Goal: Transaction & Acquisition: Obtain resource

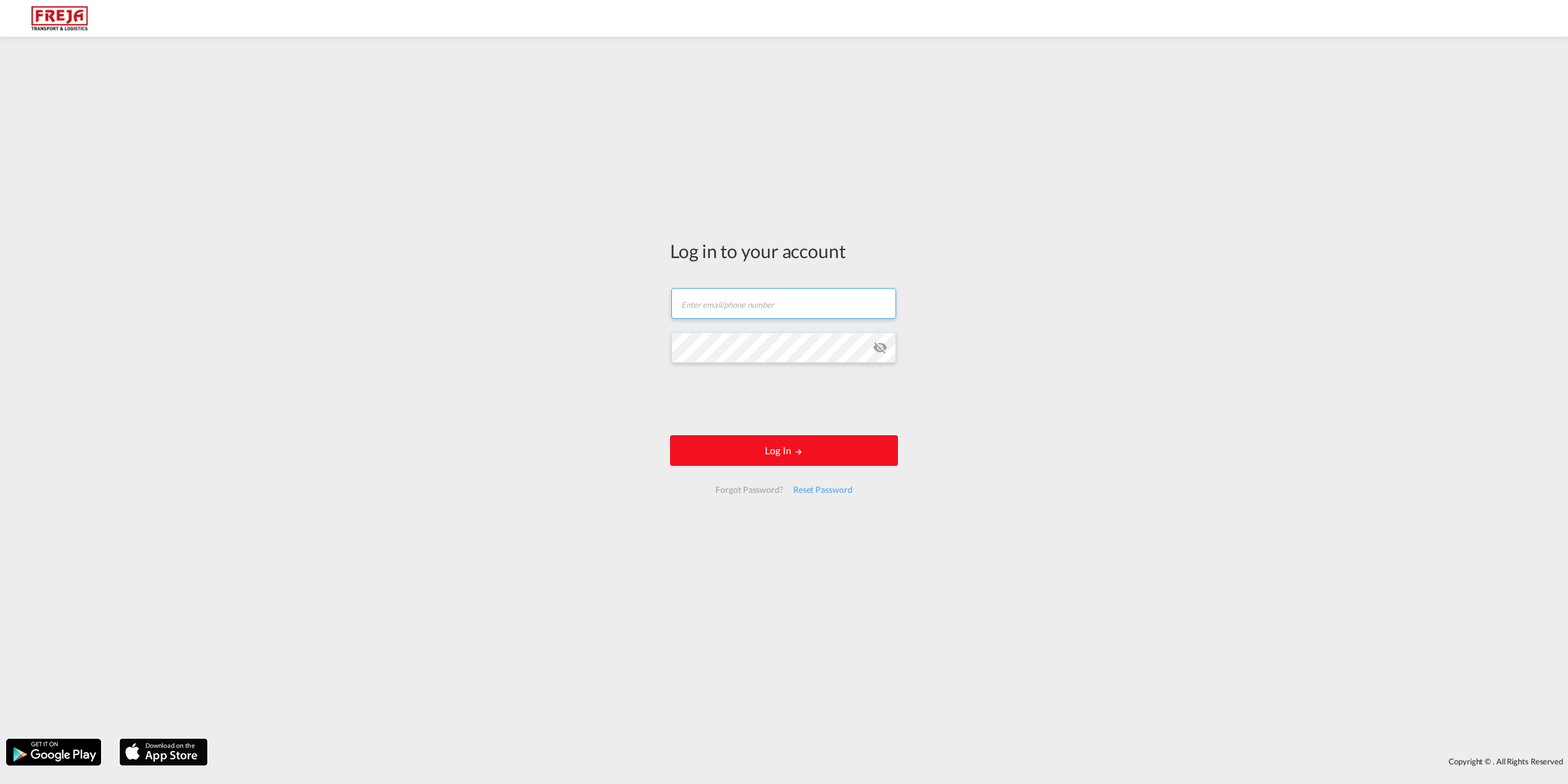
type input "[EMAIL_ADDRESS][DOMAIN_NAME]"
click at [756, 445] on button "Log In" at bounding box center [783, 450] width 228 height 31
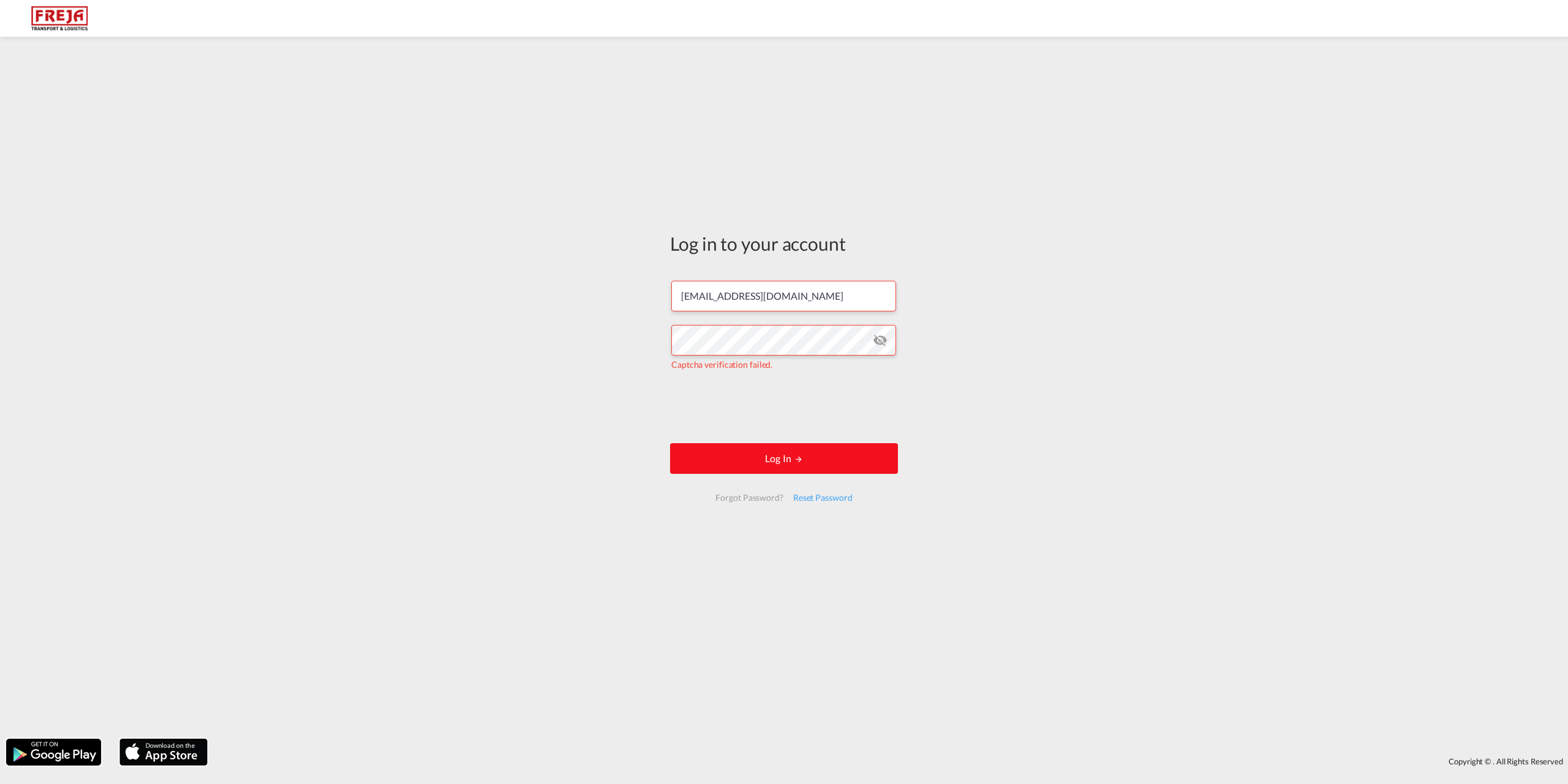
click at [795, 457] on md-icon "LOGIN" at bounding box center [799, 459] width 9 height 9
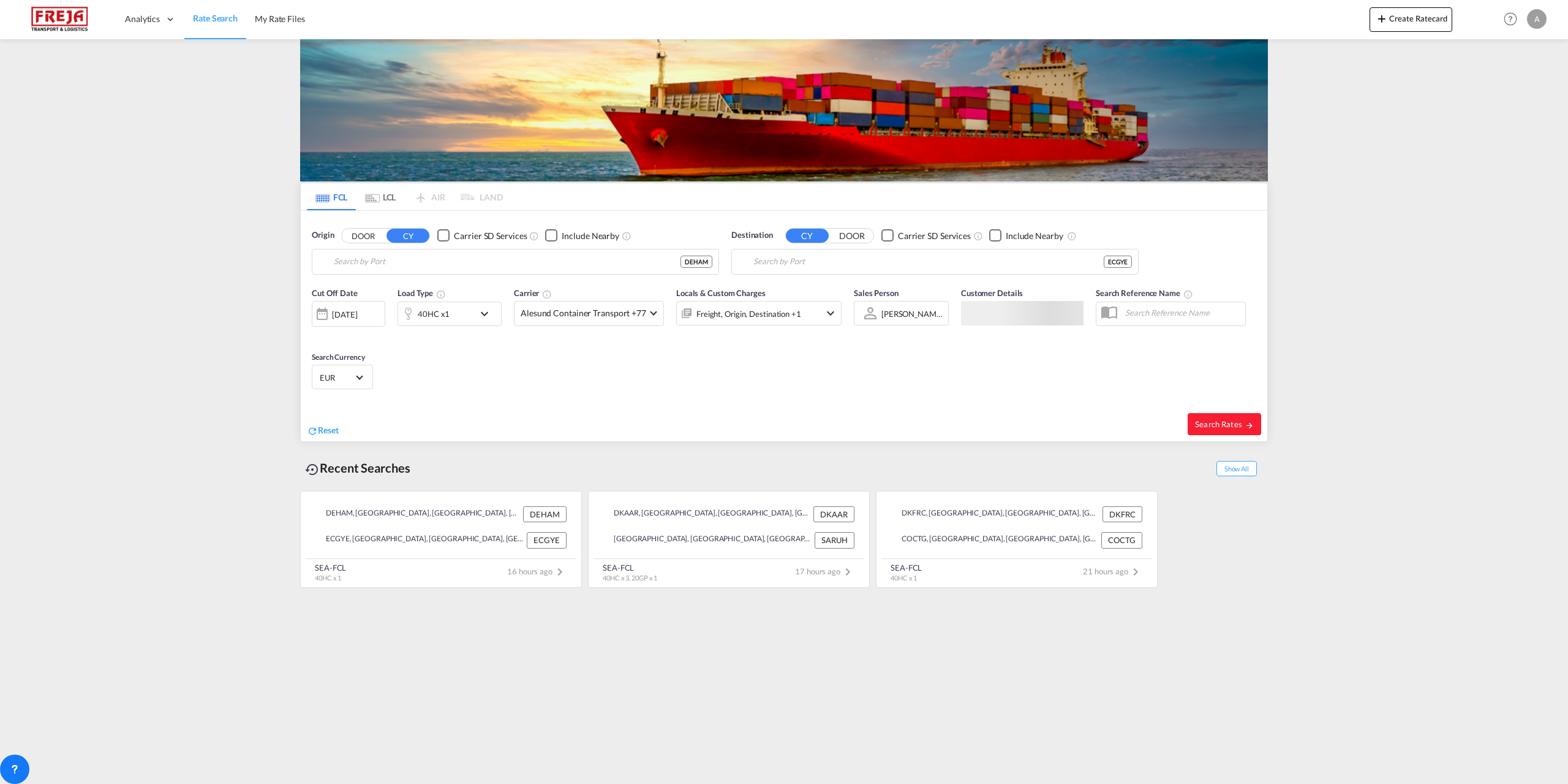
type input "[GEOGRAPHIC_DATA], [GEOGRAPHIC_DATA]"
type input "[GEOGRAPHIC_DATA], ECGYE"
click at [326, 432] on span "Reset" at bounding box center [328, 429] width 21 height 11
click at [423, 260] on body "Analytics Reports Dashboard Rate Search My Rate Files Analytics" at bounding box center [784, 392] width 1568 height 784
type input "fredericia"
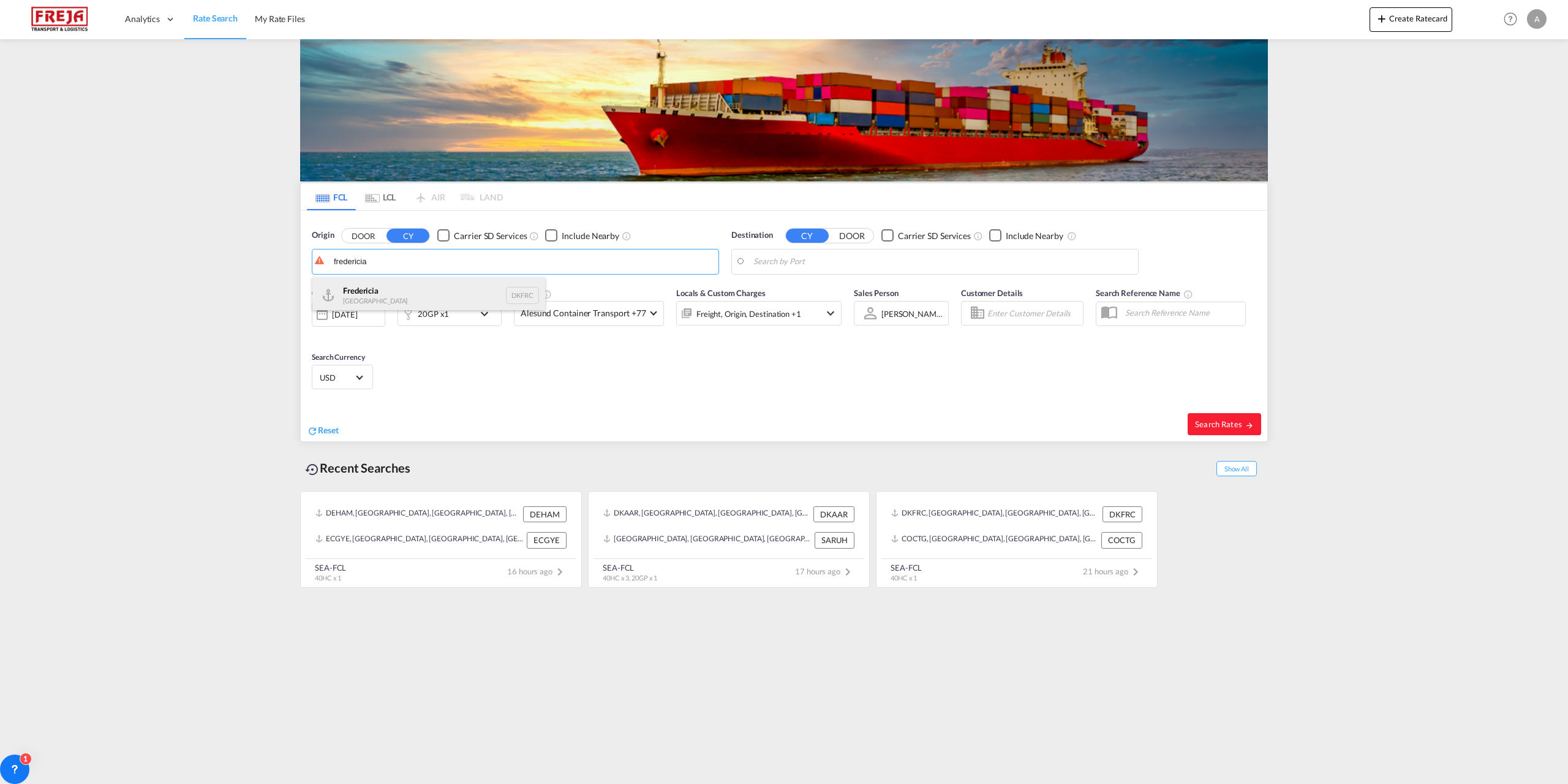
click at [372, 294] on div "Fredericia [GEOGRAPHIC_DATA] DKFRC" at bounding box center [428, 294] width 232 height 36
type input "[GEOGRAPHIC_DATA], DKFRC"
click at [777, 262] on body "Analytics Reports Dashboard Rate Search My Rate Files Analytics" at bounding box center [784, 392] width 1568 height 784
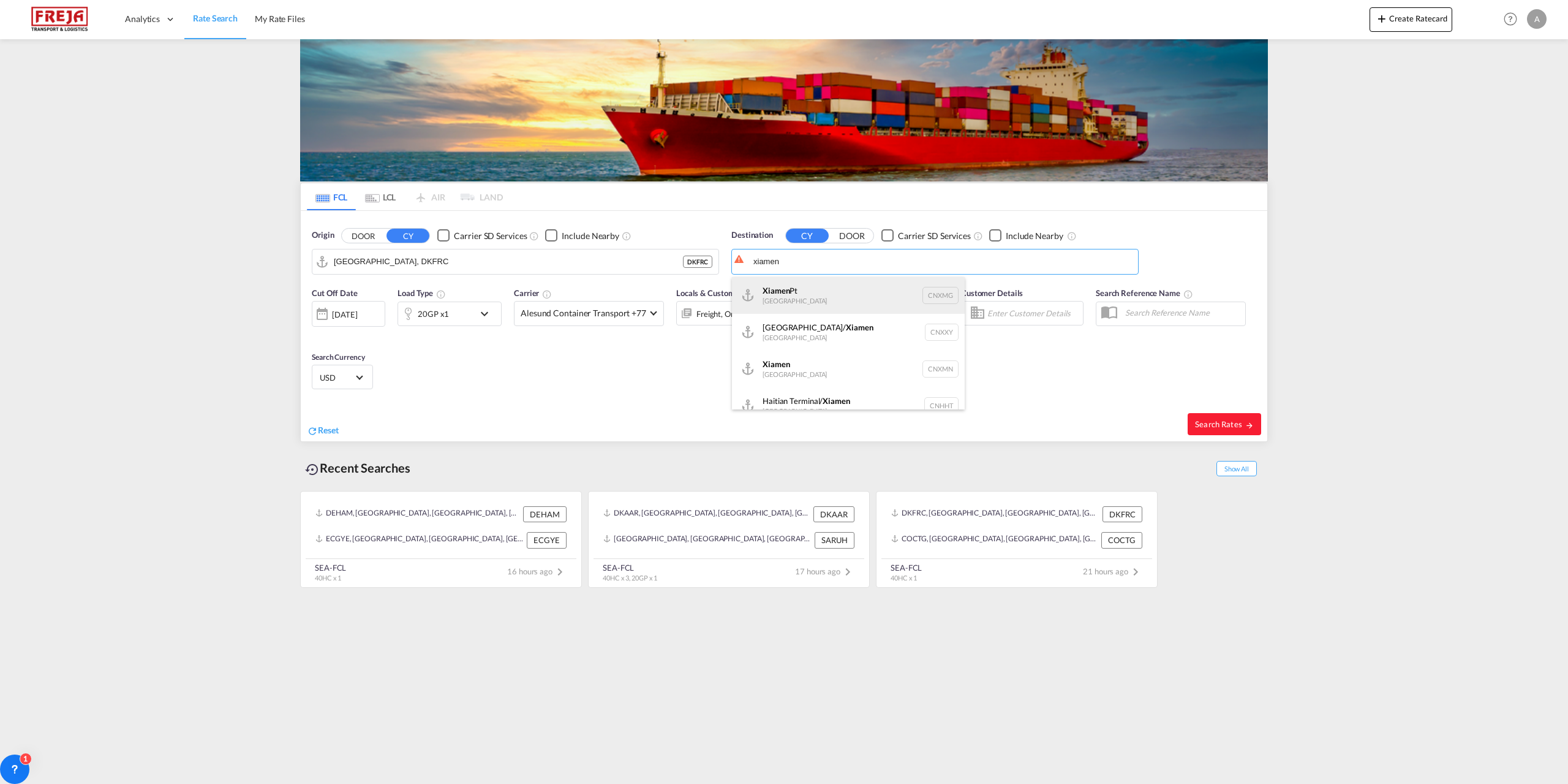
click at [766, 294] on div "Xiamen Pt [GEOGRAPHIC_DATA] CNXMG" at bounding box center [848, 294] width 232 height 36
type input "Xiamen Pt, CNXMG"
click at [356, 312] on div "[DATE]" at bounding box center [345, 313] width 26 height 11
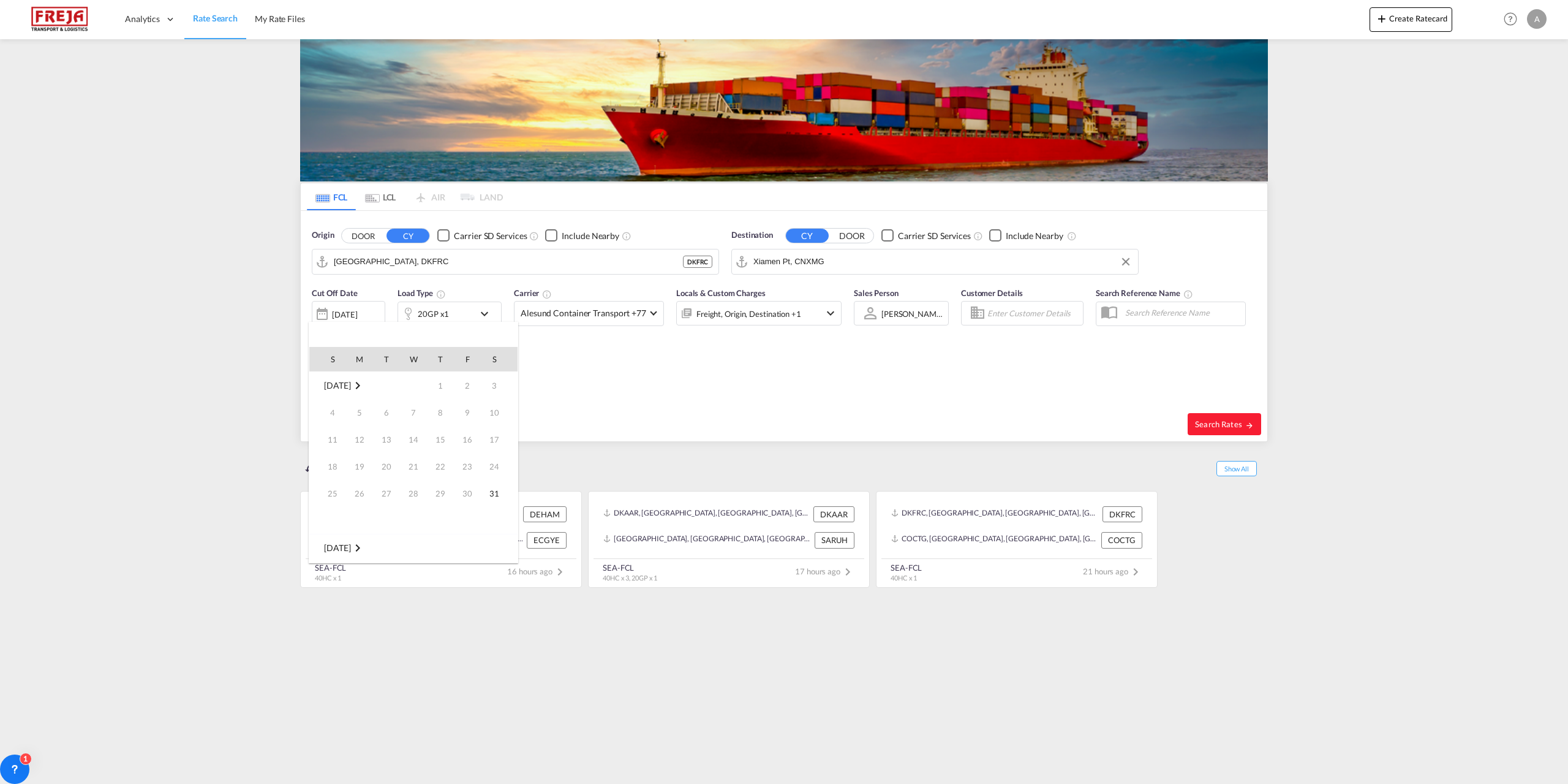
scroll to position [487, 0]
click at [344, 544] on span "[DATE]" at bounding box center [337, 547] width 27 height 11
click at [410, 385] on span "Sep" at bounding box center [413, 387] width 25 height 25
click at [353, 411] on span "1" at bounding box center [359, 412] width 25 height 25
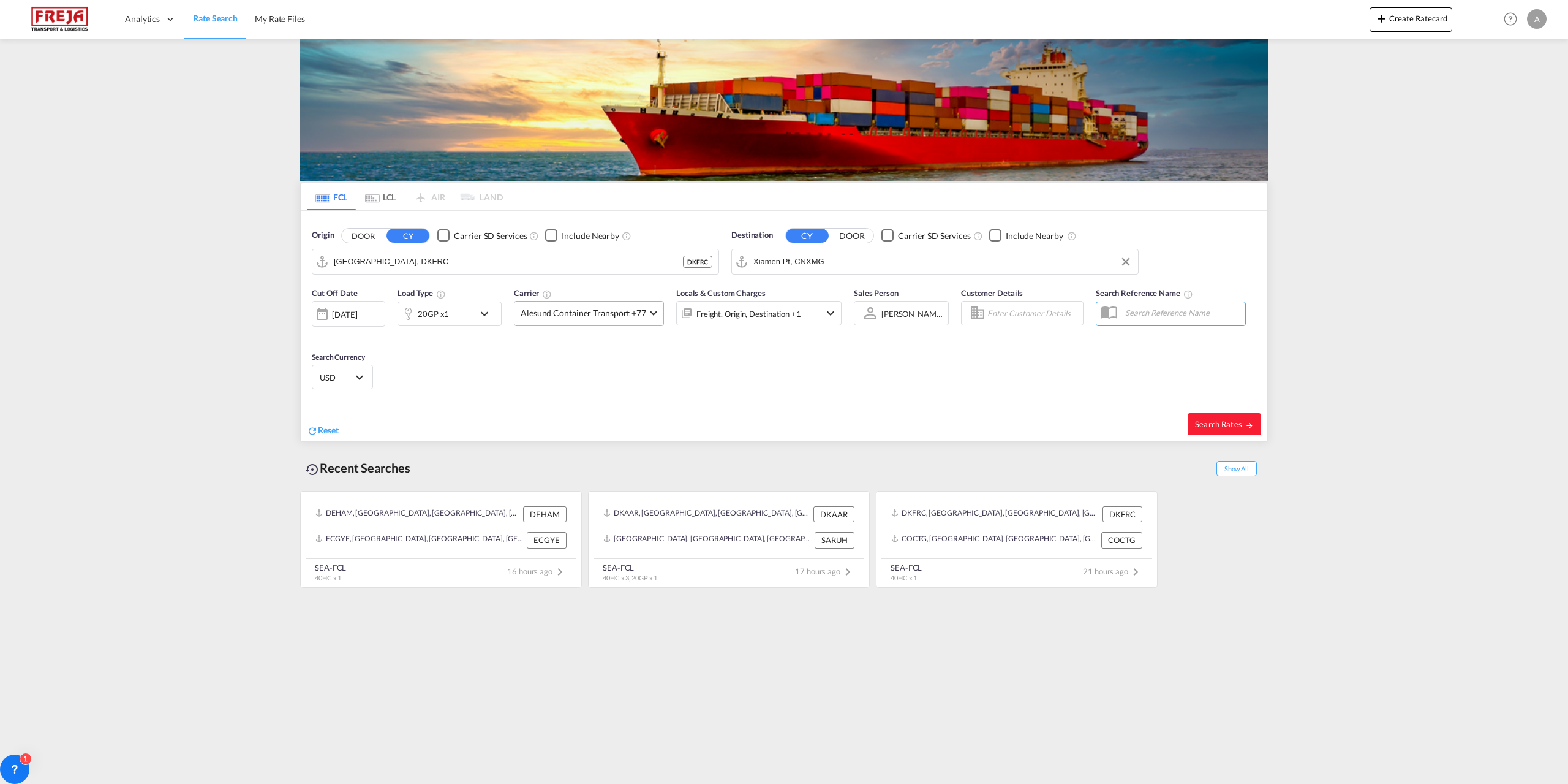
click at [623, 310] on span "Alesund Container Transport +77" at bounding box center [584, 313] width 126 height 12
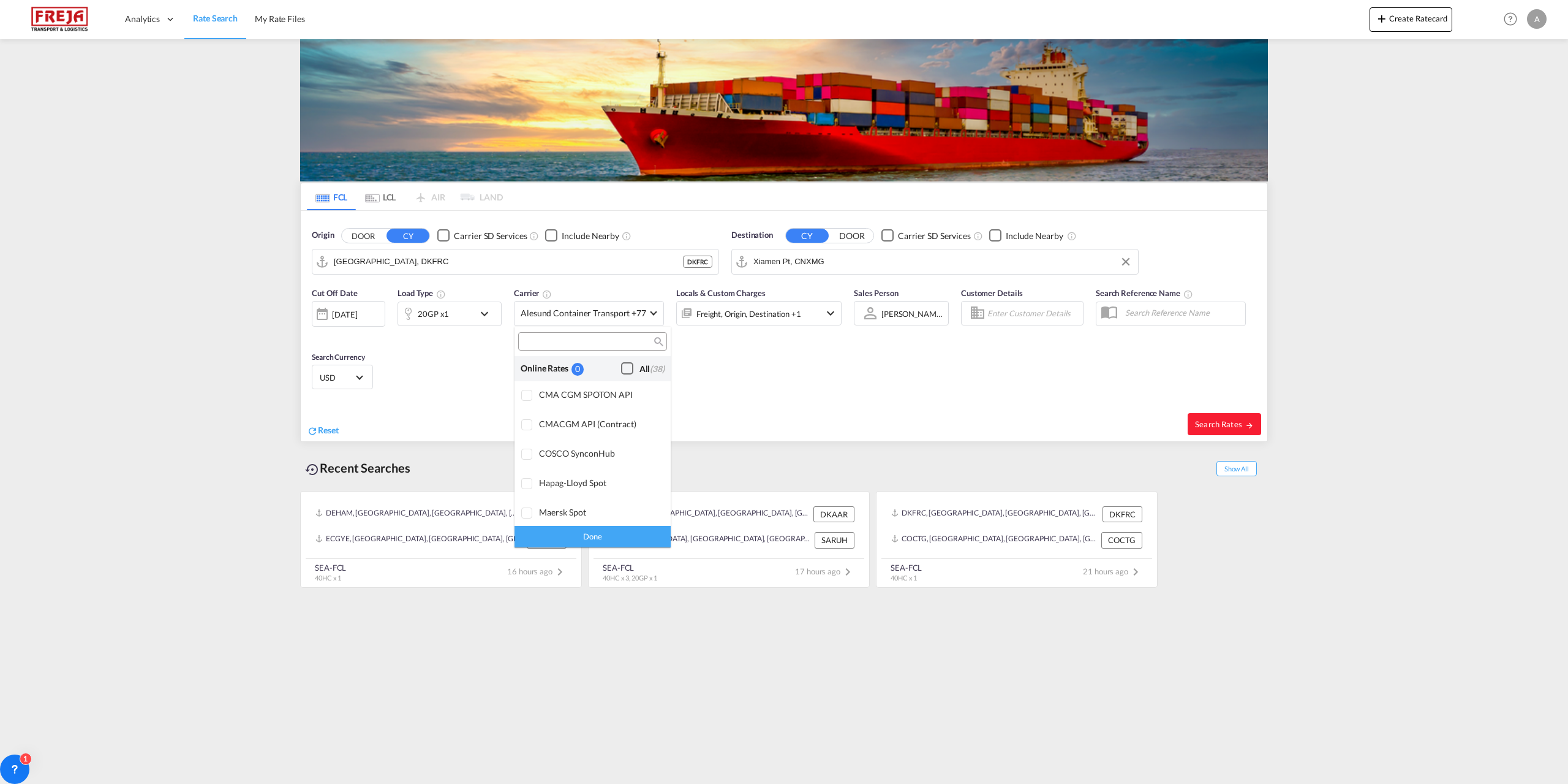
click at [621, 369] on div "Checkbox No Ink" at bounding box center [627, 368] width 12 height 12
drag, startPoint x: 608, startPoint y: 534, endPoint x: 670, endPoint y: 519, distance: 63.8
click at [609, 534] on div "Done" at bounding box center [592, 537] width 157 height 22
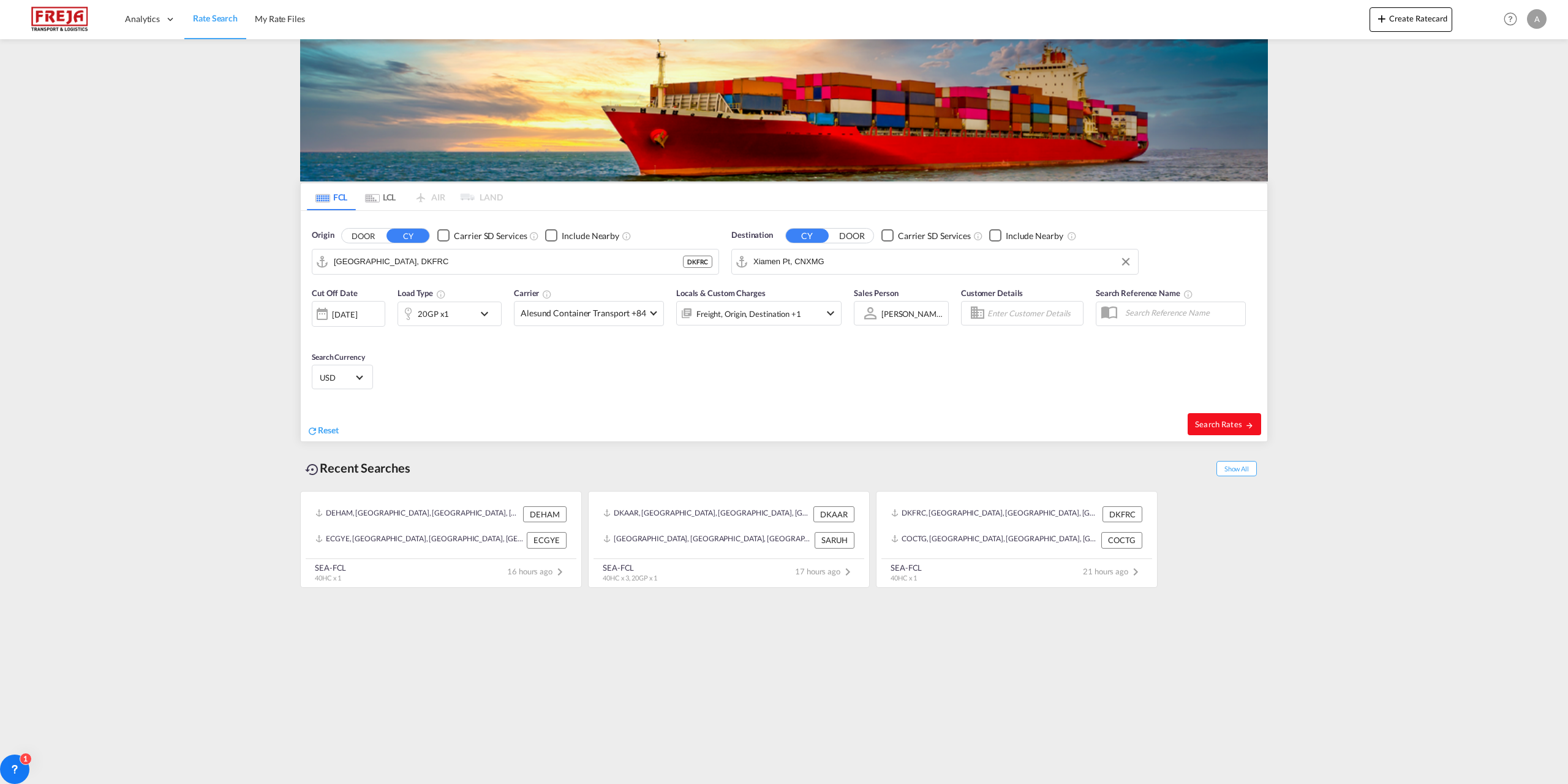
click at [1224, 423] on span "Search Rates" at bounding box center [1224, 424] width 59 height 10
type input "DKFRC to CNXMG / [DATE]"
